Goal: Book appointment/travel/reservation

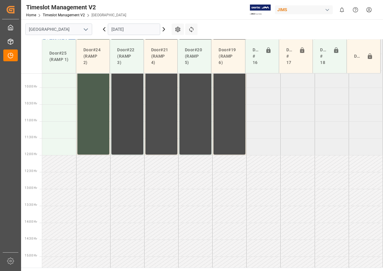
scroll to position [233, 0]
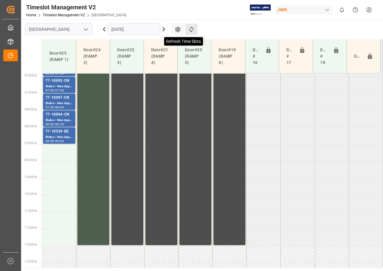
click at [192, 31] on icon at bounding box center [191, 30] width 4 height 6
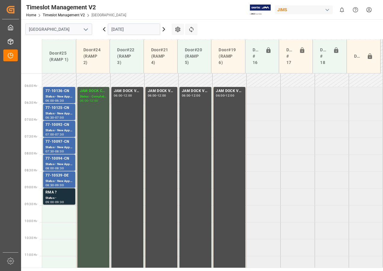
scroll to position [188, 0]
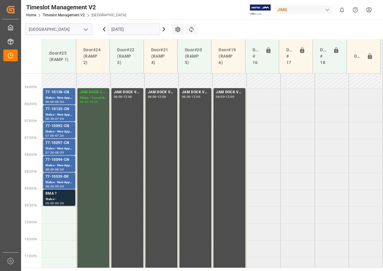
click at [59, 200] on div "Status -" at bounding box center [59, 198] width 27 height 5
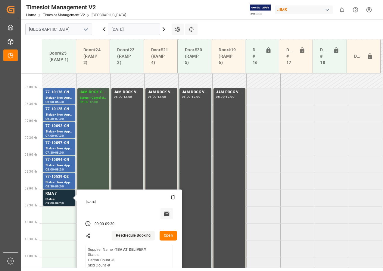
scroll to position [218, 0]
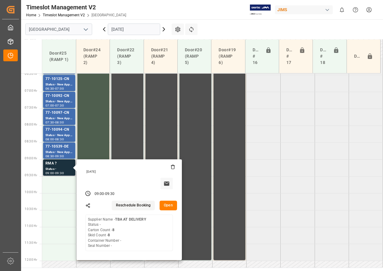
click at [171, 209] on button "Open" at bounding box center [168, 205] width 17 height 10
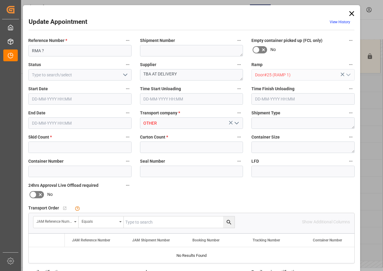
type input "8"
type input "[DATE] 09:00"
type input "[DATE] 09:30"
type input "[DATE] 17:21"
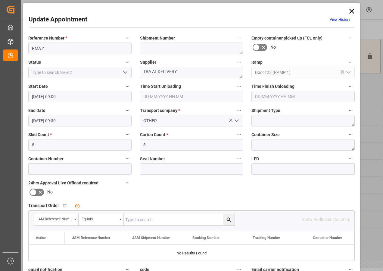
scroll to position [0, 0]
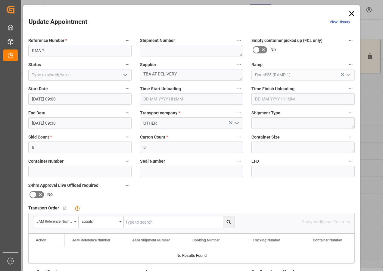
click at [349, 12] on icon at bounding box center [352, 13] width 8 height 8
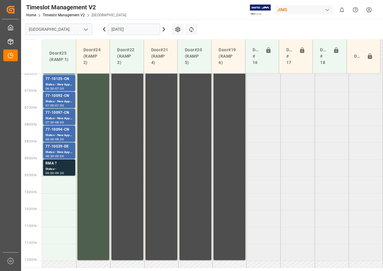
click at [140, 27] on input "[DATE]" at bounding box center [134, 29] width 52 height 11
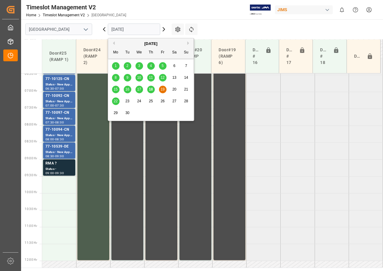
click at [114, 101] on span "22" at bounding box center [116, 101] width 4 height 4
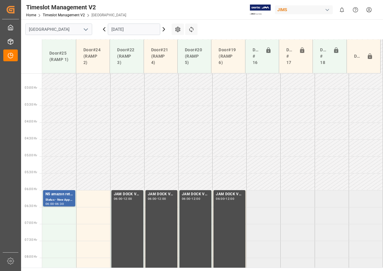
scroll to position [176, 0]
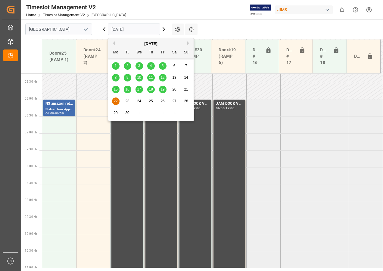
click at [129, 31] on input "[DATE]" at bounding box center [134, 29] width 52 height 11
click at [151, 89] on span "18" at bounding box center [151, 89] width 4 height 4
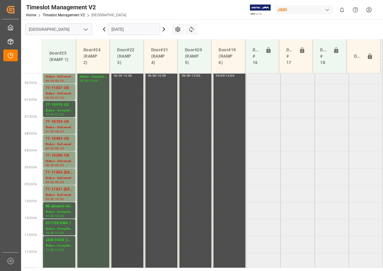
scroll to position [175, 0]
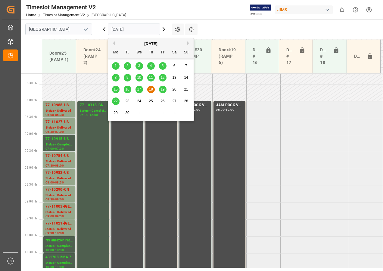
click at [130, 31] on input "[DATE]" at bounding box center [134, 29] width 52 height 11
click at [162, 88] on span "19" at bounding box center [163, 89] width 4 height 4
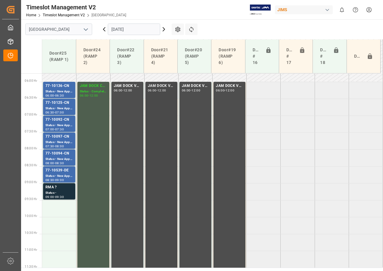
scroll to position [183, 0]
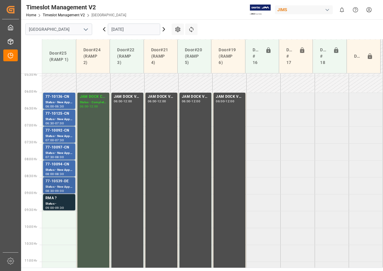
click at [66, 180] on div "77-10539-DE" at bounding box center [59, 181] width 27 height 6
